Goal: Register for event/course

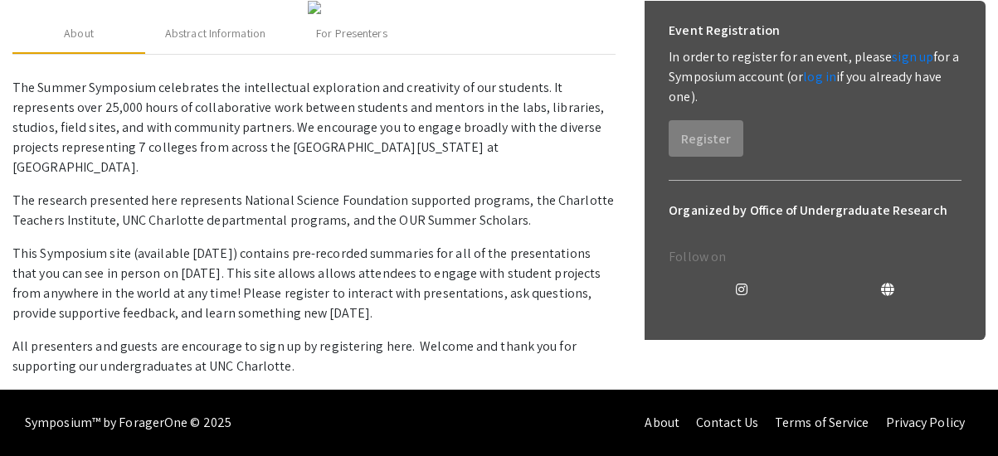
click at [500, 33] on div "About Abstract Information For Presenters" at bounding box center [313, 34] width 603 height 40
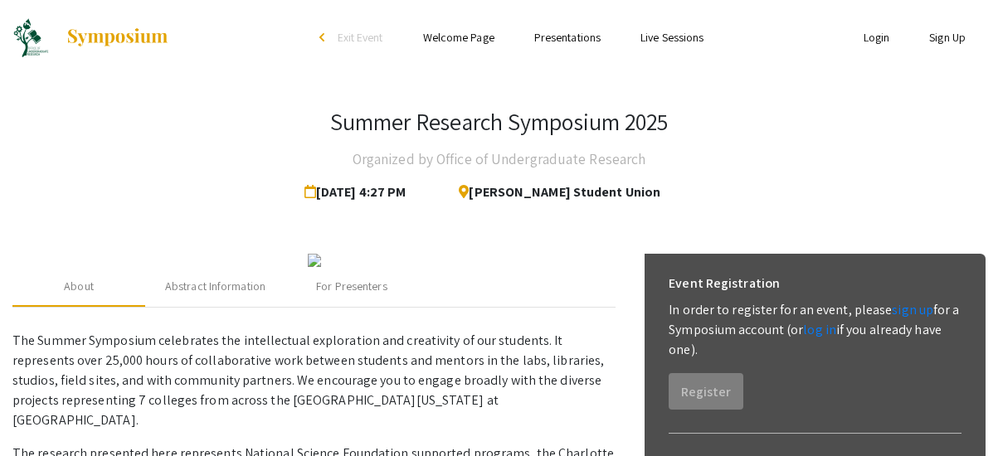
click at [588, 39] on link "Presentations" at bounding box center [567, 37] width 66 height 15
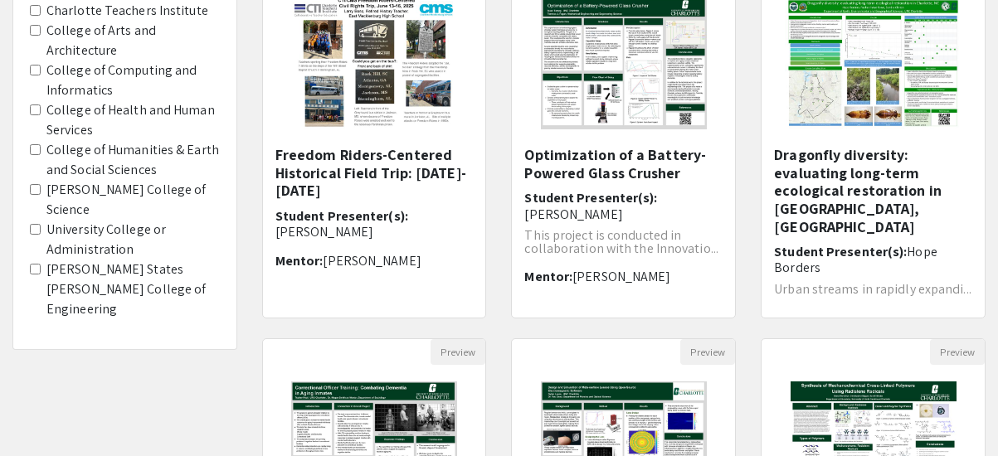
scroll to position [146, 0]
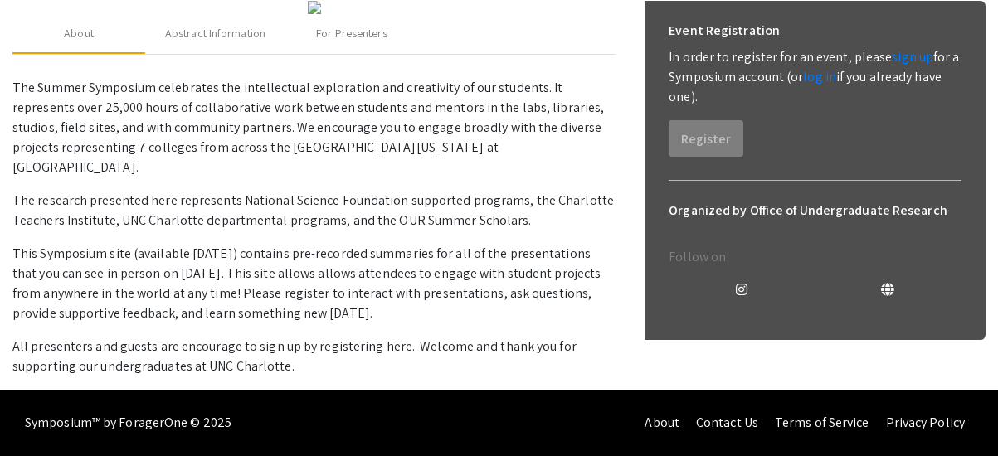
scroll to position [593, 0]
click at [217, 42] on div "Abstract Information" at bounding box center [215, 33] width 100 height 17
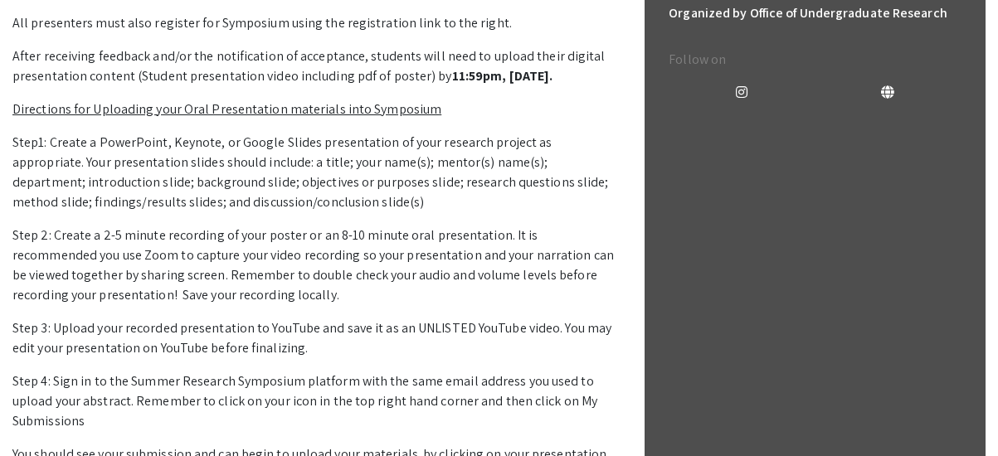
scroll to position [0, 0]
